Goal: Task Accomplishment & Management: Manage account settings

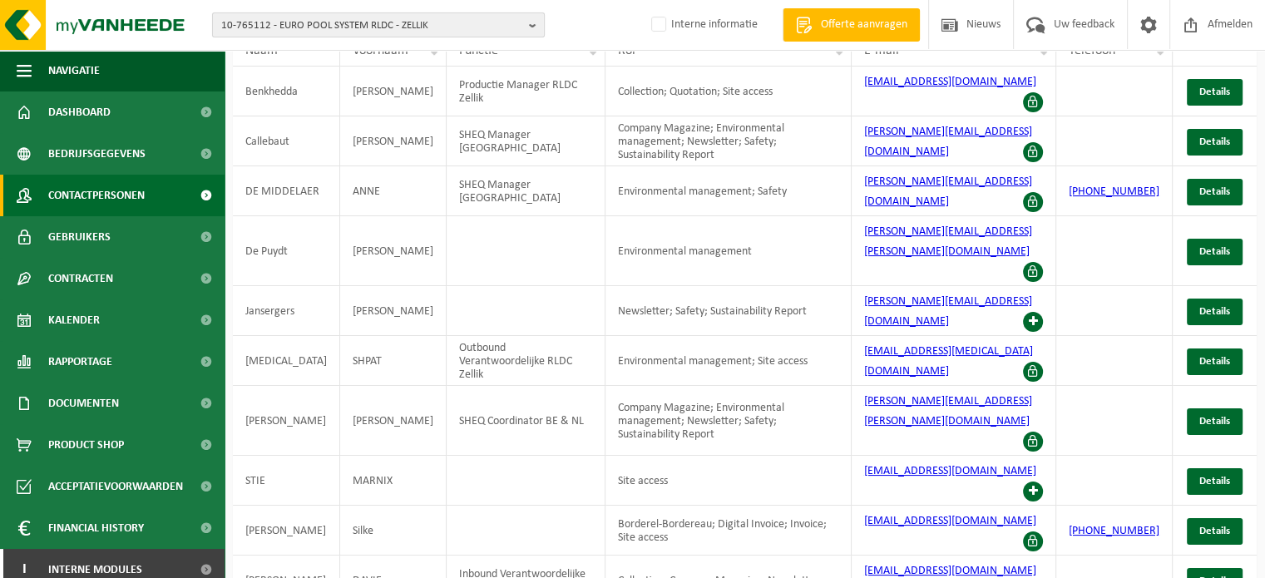
click at [426, 29] on span "10-765112 - EURO POOL SYSTEM RLDC - ZELLIK" at bounding box center [371, 25] width 301 height 25
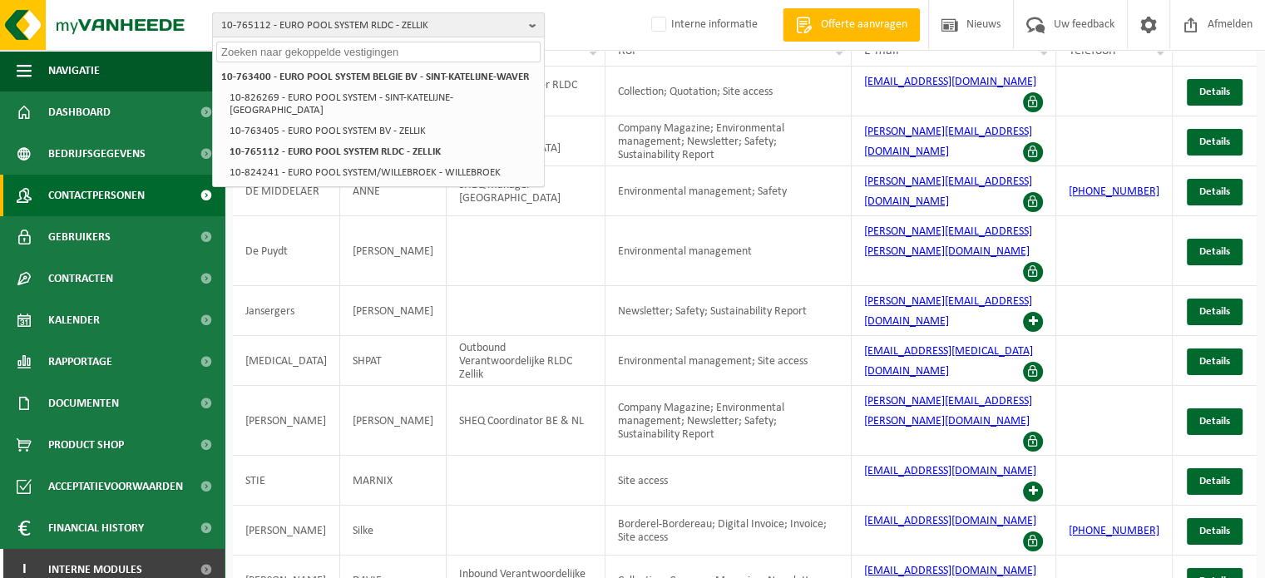
paste input "10-761183"
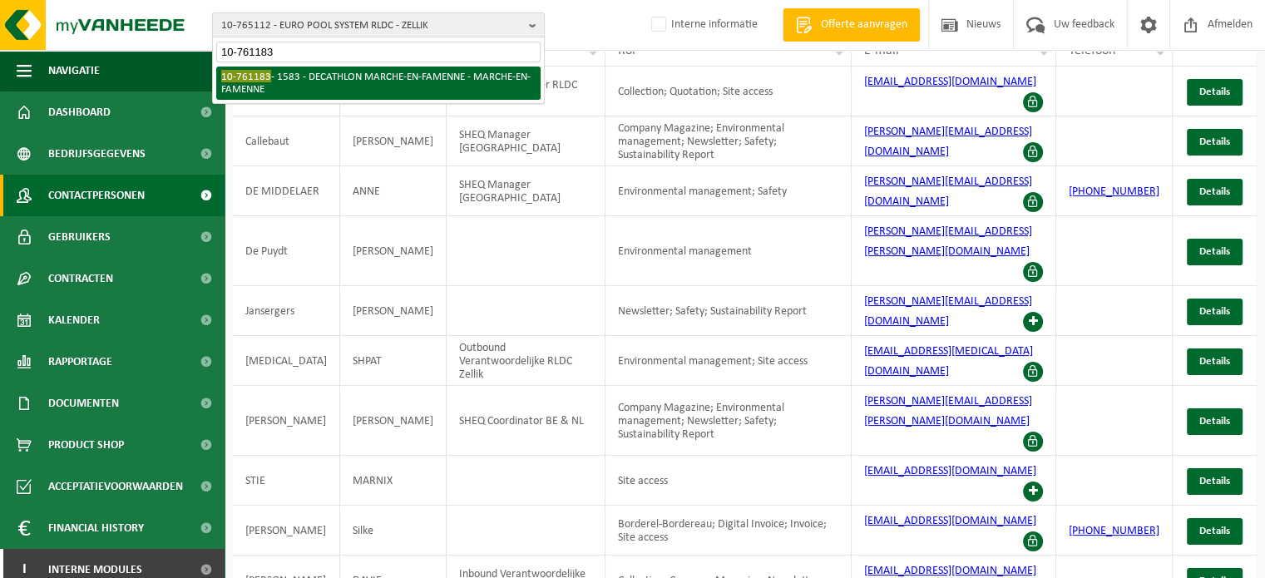
type input "10-761183"
click at [429, 75] on li "10-761183 - 1583 - DECATHLON MARCHE-EN-FAMENNE - MARCHE-EN-FAMENNE" at bounding box center [378, 83] width 324 height 33
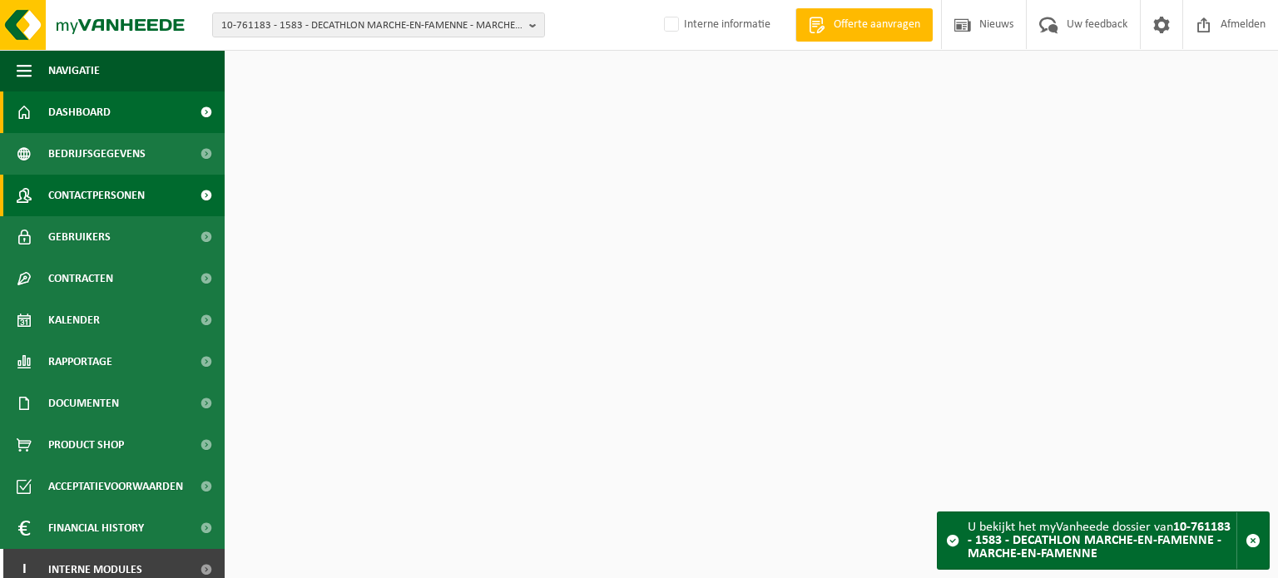
click at [80, 195] on span "Contactpersonen" at bounding box center [96, 196] width 96 height 42
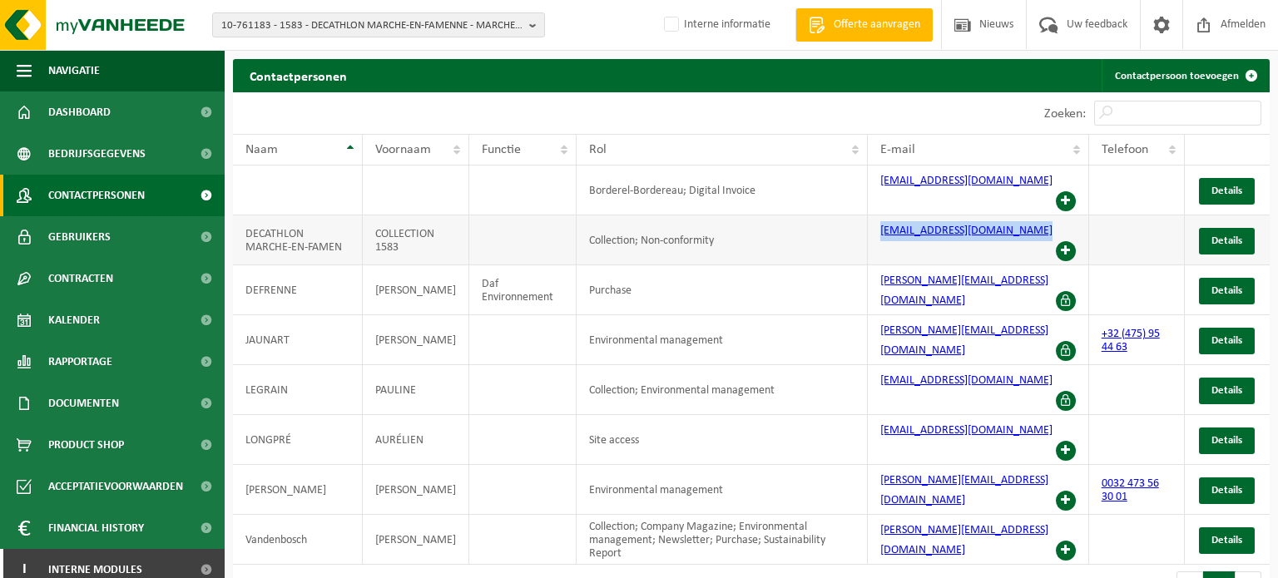
drag, startPoint x: 872, startPoint y: 230, endPoint x: 1054, endPoint y: 228, distance: 182.2
click at [1056, 228] on td "operations.marche@decathlon.com" at bounding box center [978, 240] width 221 height 50
copy td "operations.marche@decathlon.com"
click at [391, 23] on span "10-761183 - 1583 - DECATHLON MARCHE-EN-FAMENNE - MARCHE-EN-FAMENNE" at bounding box center [371, 25] width 301 height 25
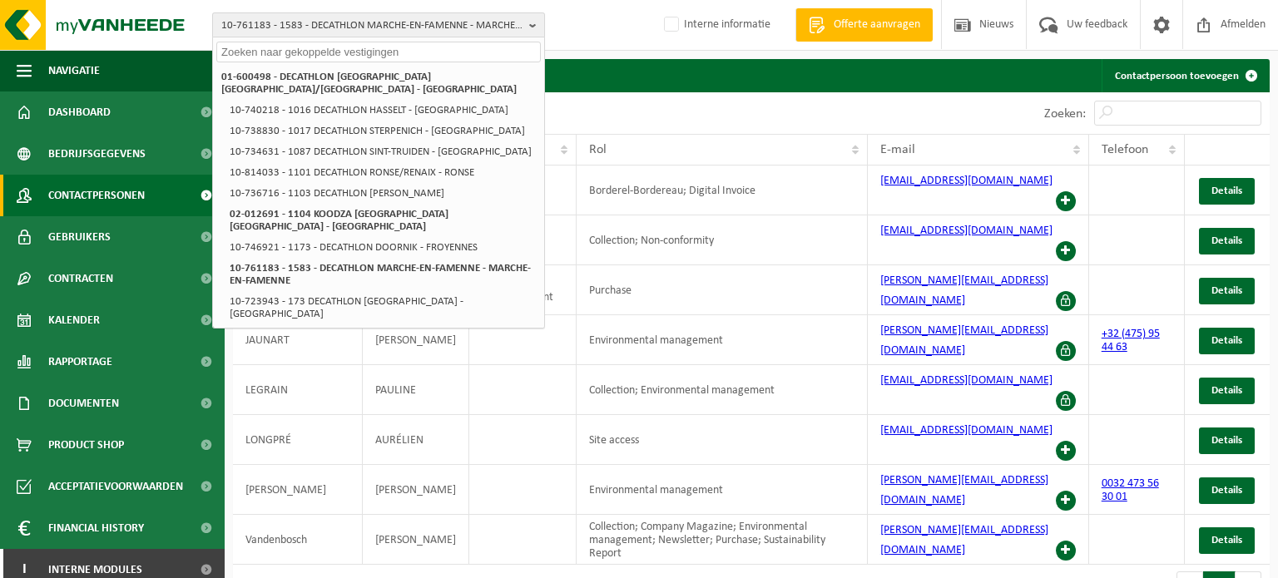
paste input "01-102317"
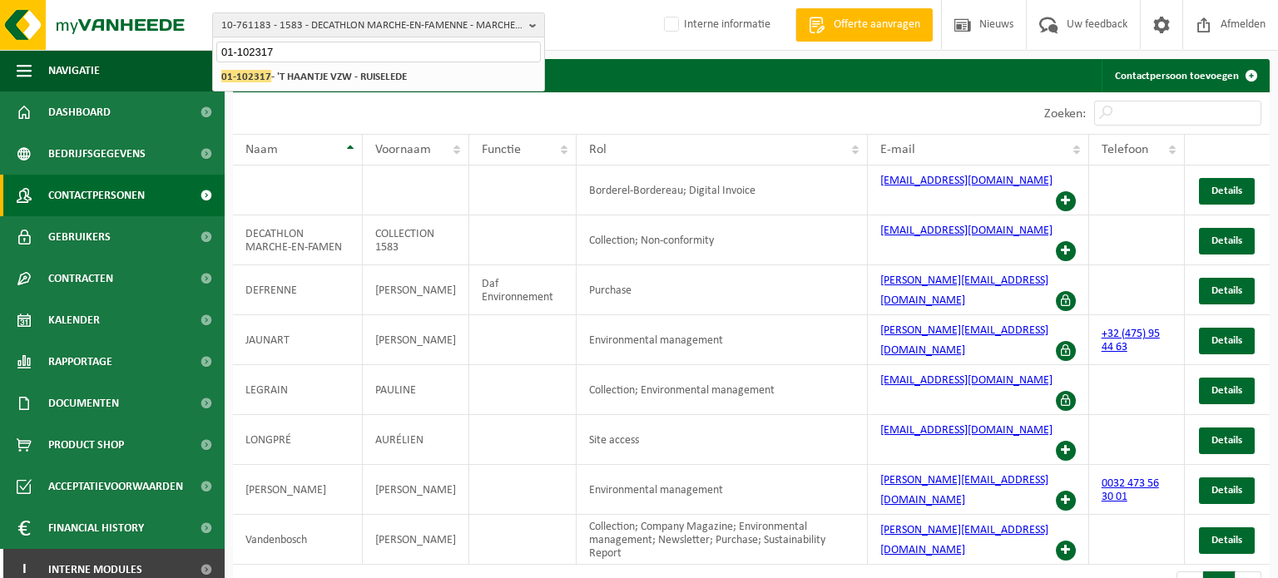
type input "01-102317"
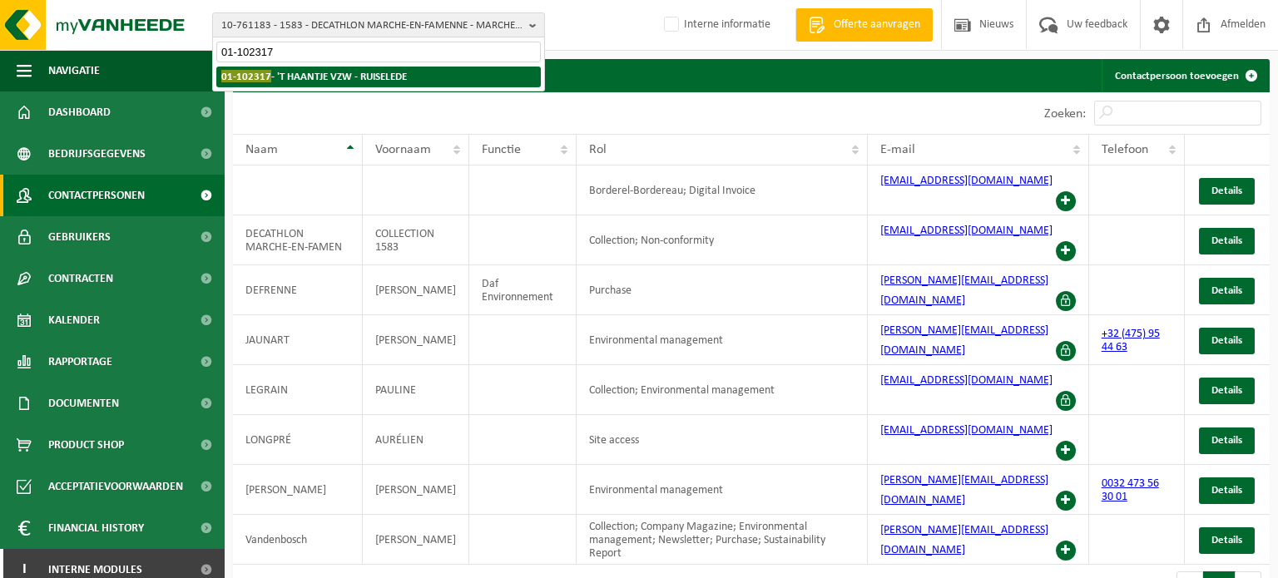
click at [356, 72] on strong "01-102317 - 'T HAANTJE VZW - RUISELEDE" at bounding box center [313, 76] width 185 height 12
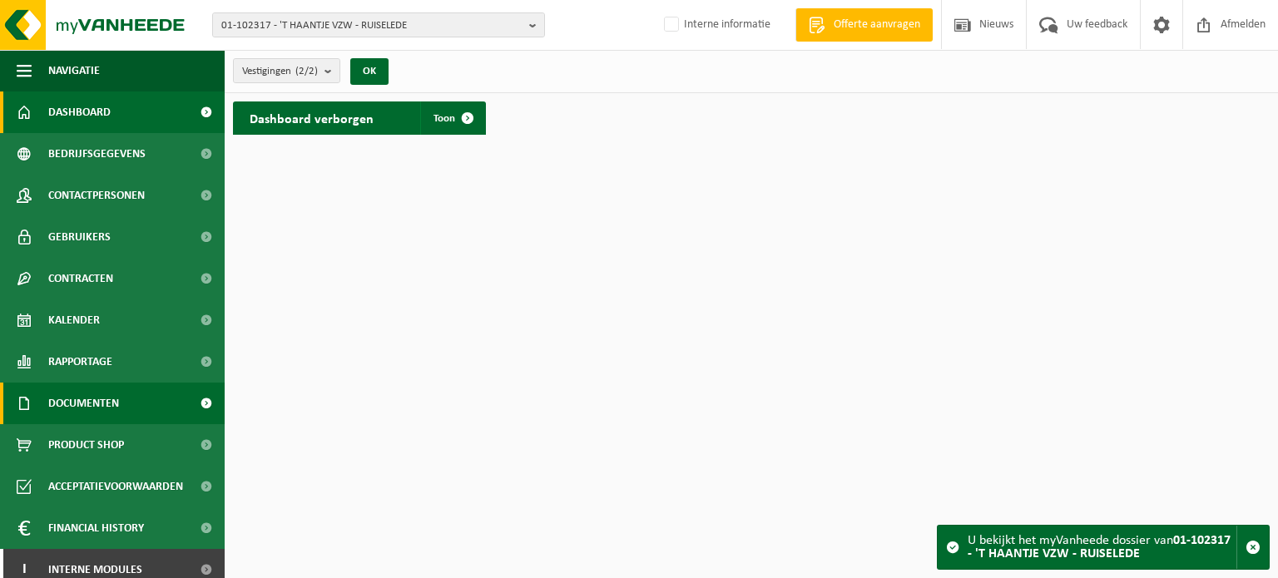
click at [74, 417] on span "Documenten" at bounding box center [83, 404] width 71 height 42
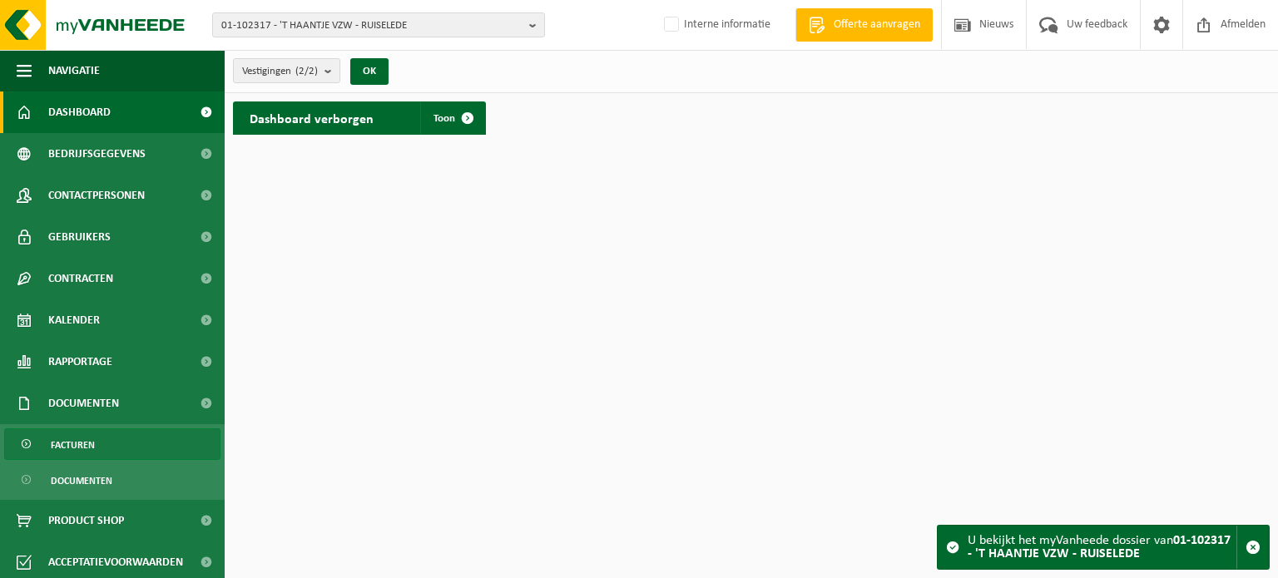
click at [66, 451] on span "Facturen" at bounding box center [73, 445] width 44 height 32
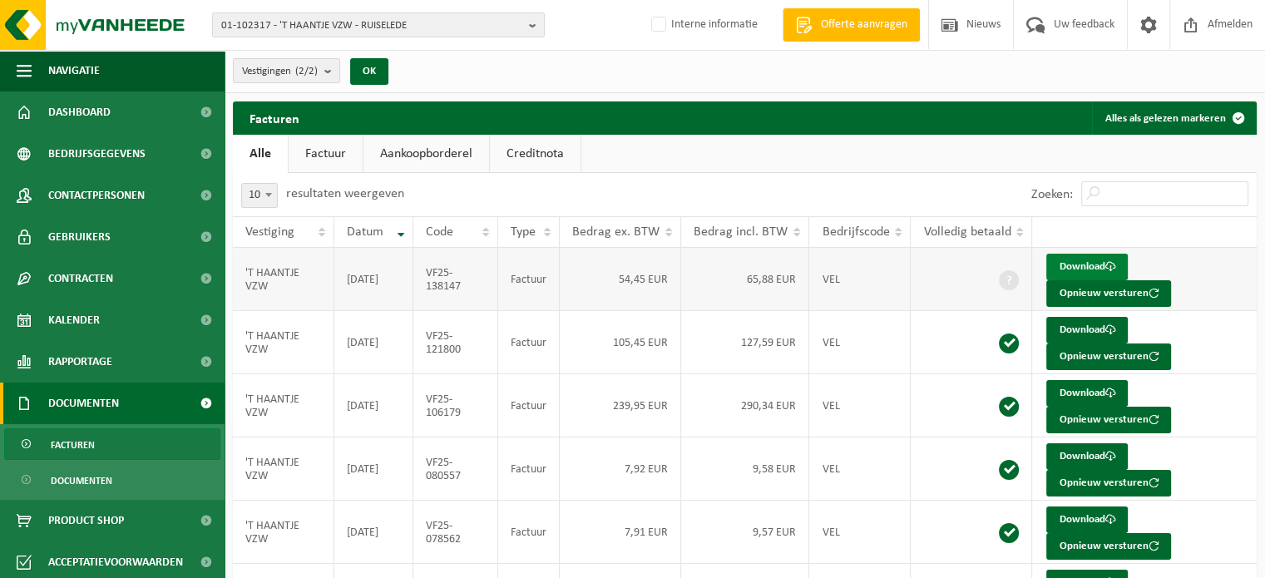
click at [1070, 267] on link "Download" at bounding box center [1087, 267] width 82 height 27
click at [369, 16] on span "01-102317 - 'T HAANTJE VZW - RUISELEDE" at bounding box center [371, 25] width 301 height 25
paste input "10-961349"
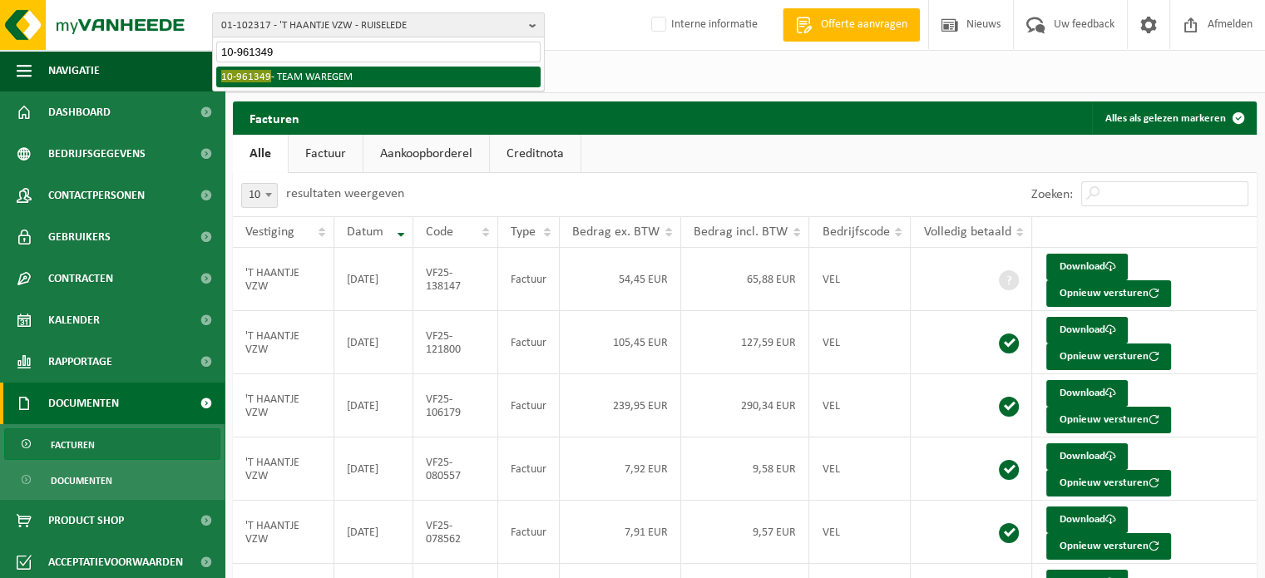
type input "10-961349"
click at [300, 77] on li "10-961349 - TEAM WAREGEM" at bounding box center [378, 77] width 324 height 21
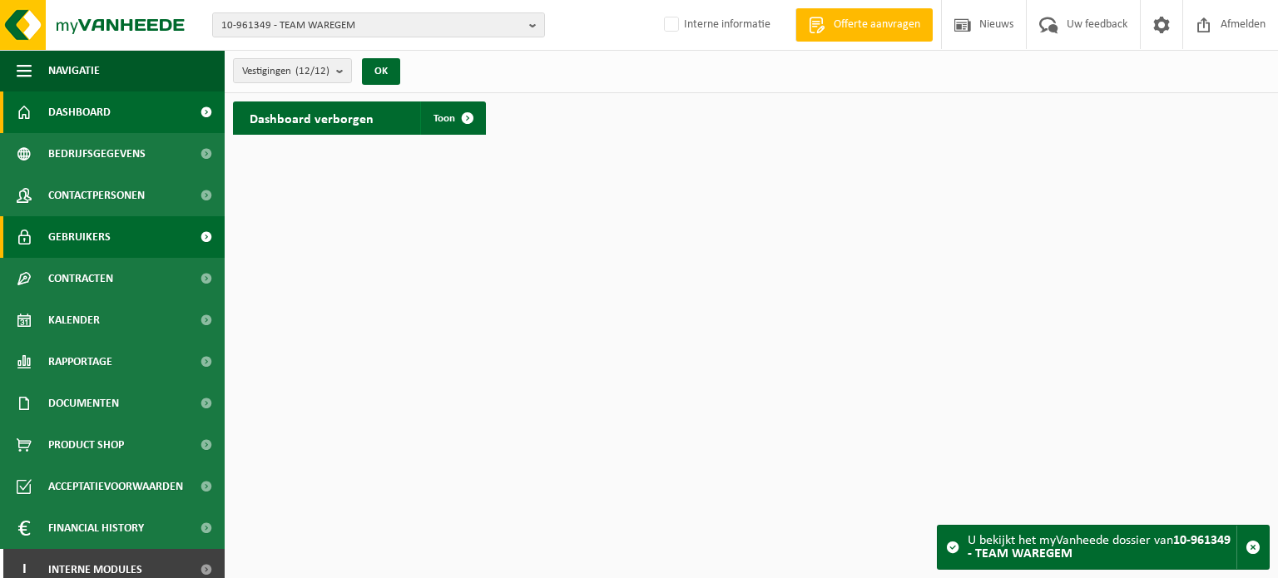
click at [123, 216] on link "Gebruikers" at bounding box center [112, 237] width 225 height 42
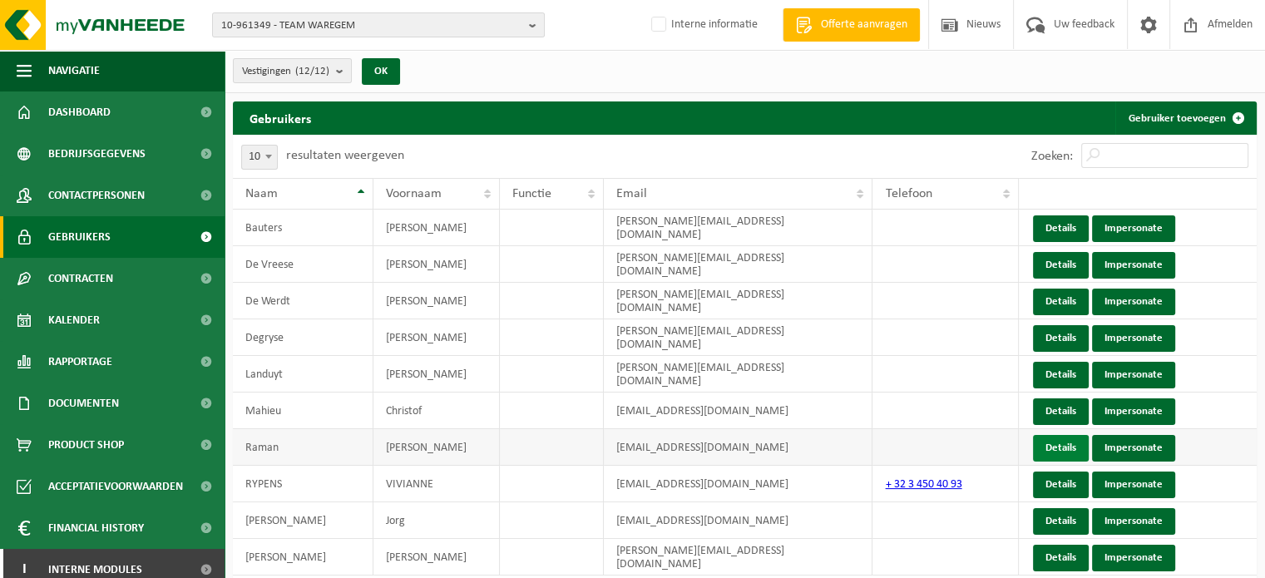
click at [1061, 443] on link "Details" at bounding box center [1061, 448] width 56 height 27
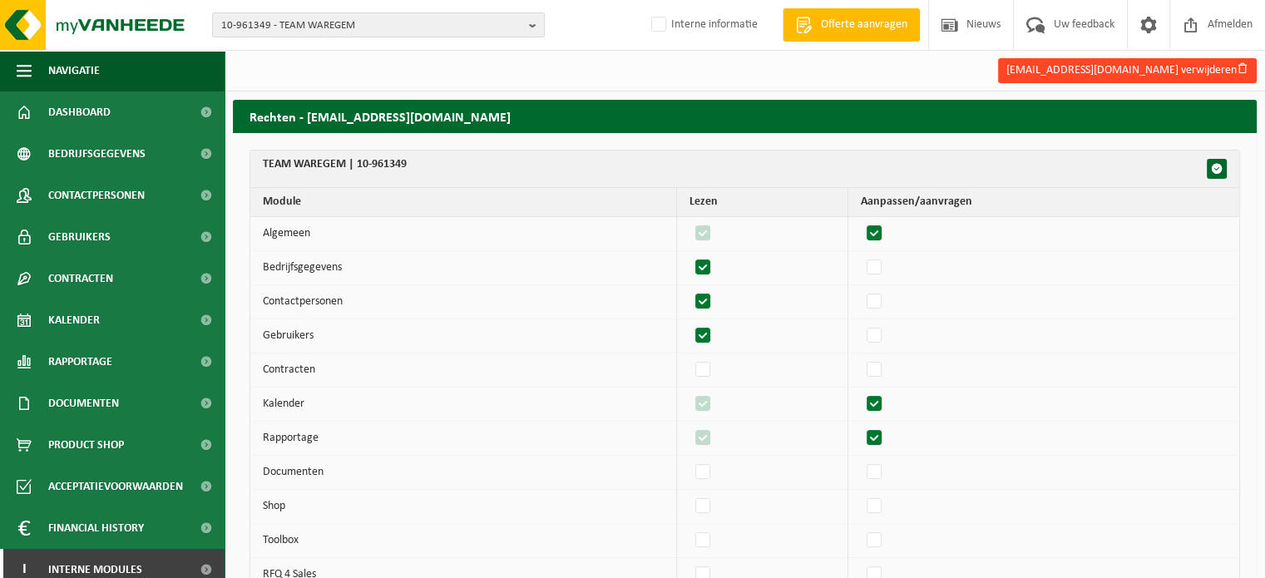
click at [1139, 79] on button "[EMAIL_ADDRESS][DOMAIN_NAME] verwijderen" at bounding box center [1127, 70] width 259 height 25
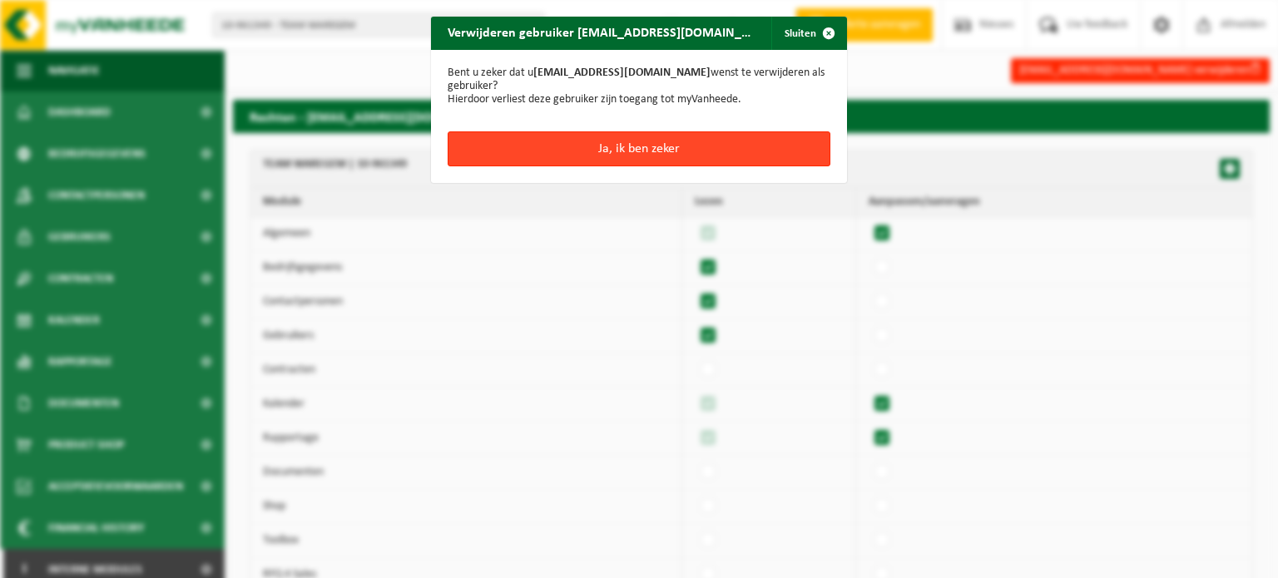
click at [570, 146] on button "Ja, ik ben zeker" at bounding box center [638, 148] width 383 height 35
